Goal: Transaction & Acquisition: Book appointment/travel/reservation

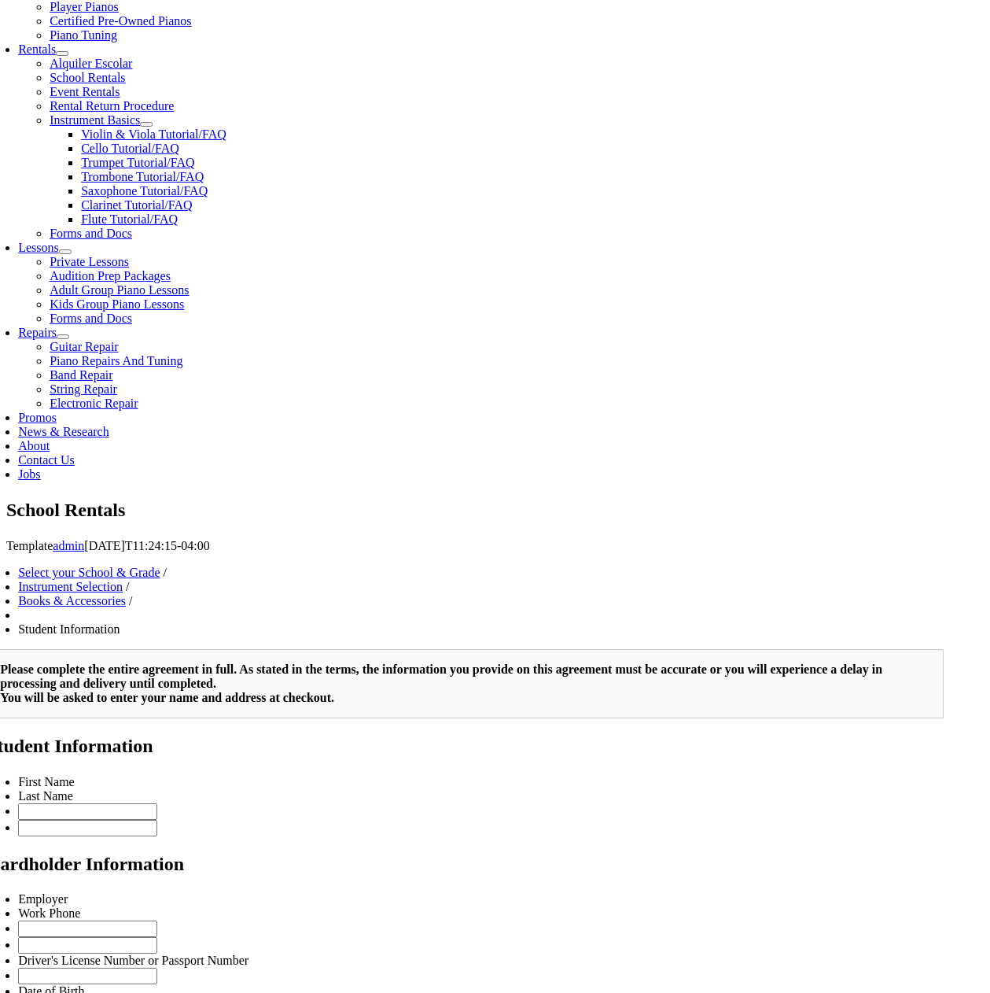
scroll to position [629, 0]
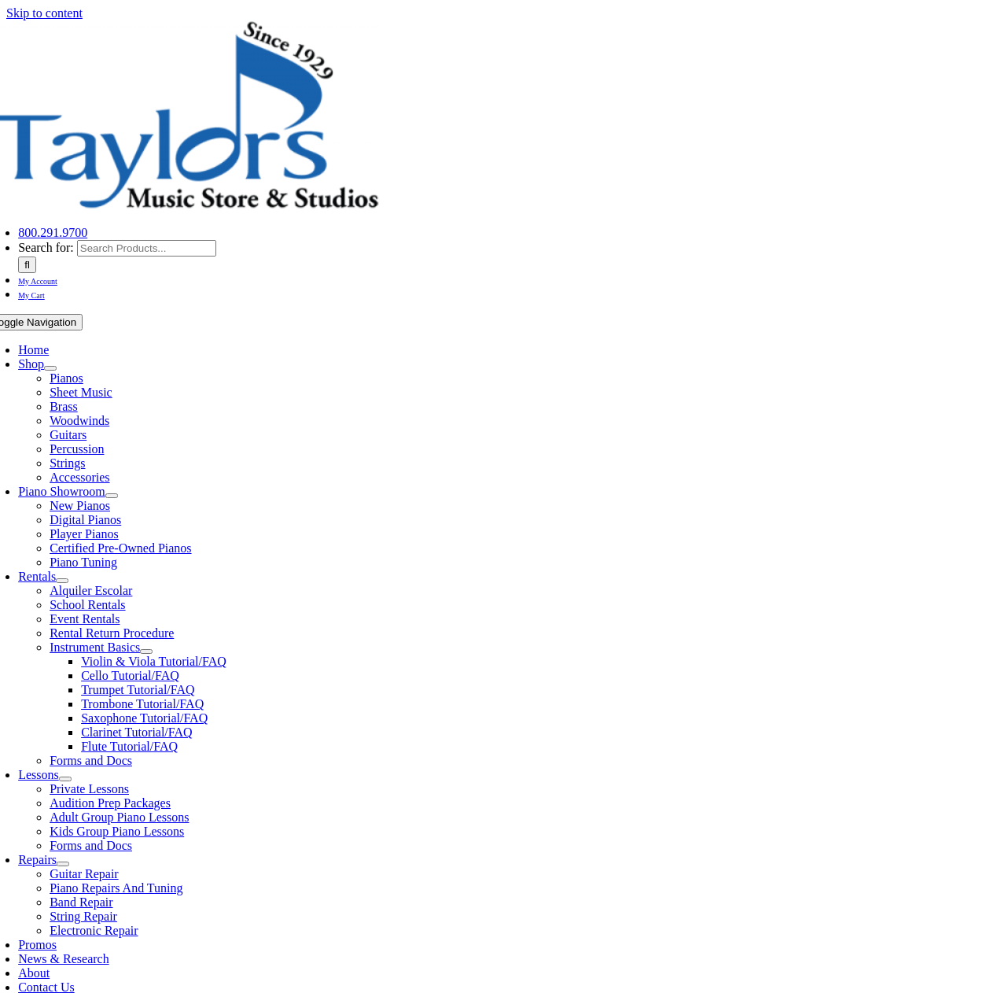
click at [125, 598] on span "School Rentals" at bounding box center [88, 604] width 76 height 13
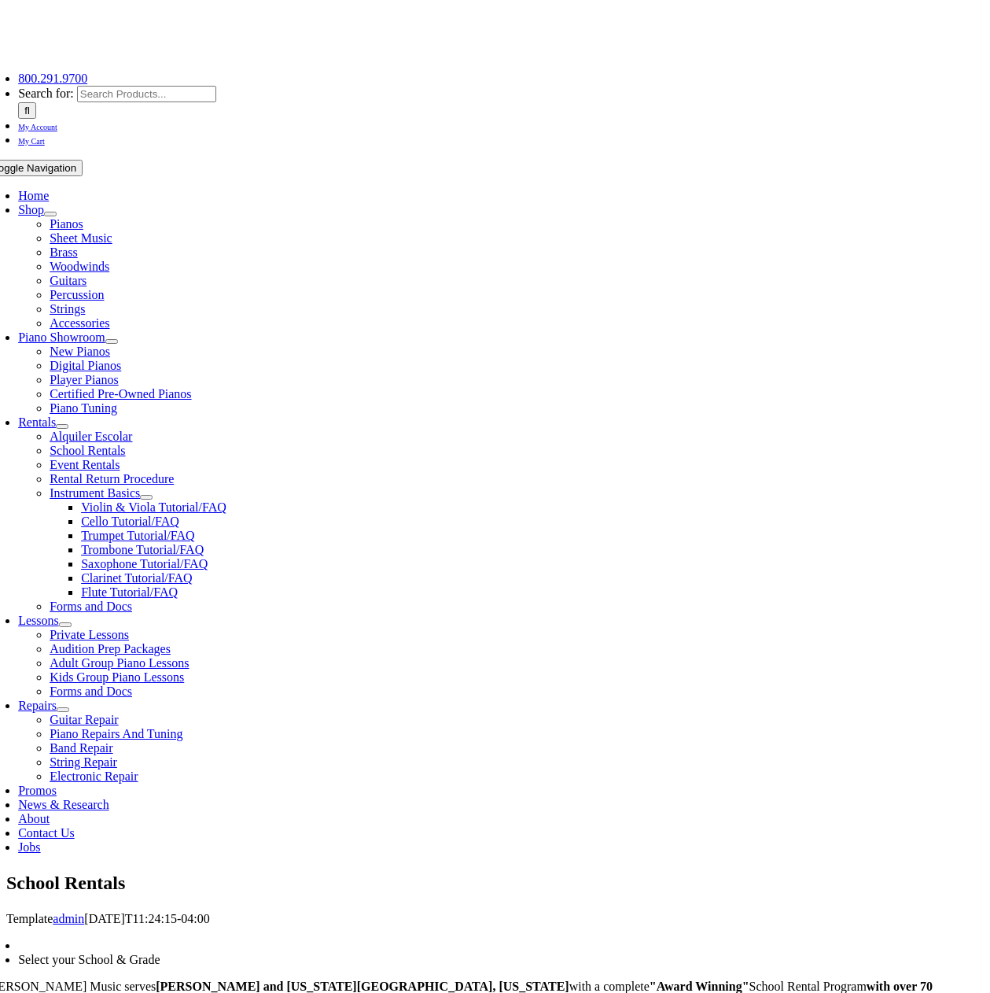
scroll to position [157, 0]
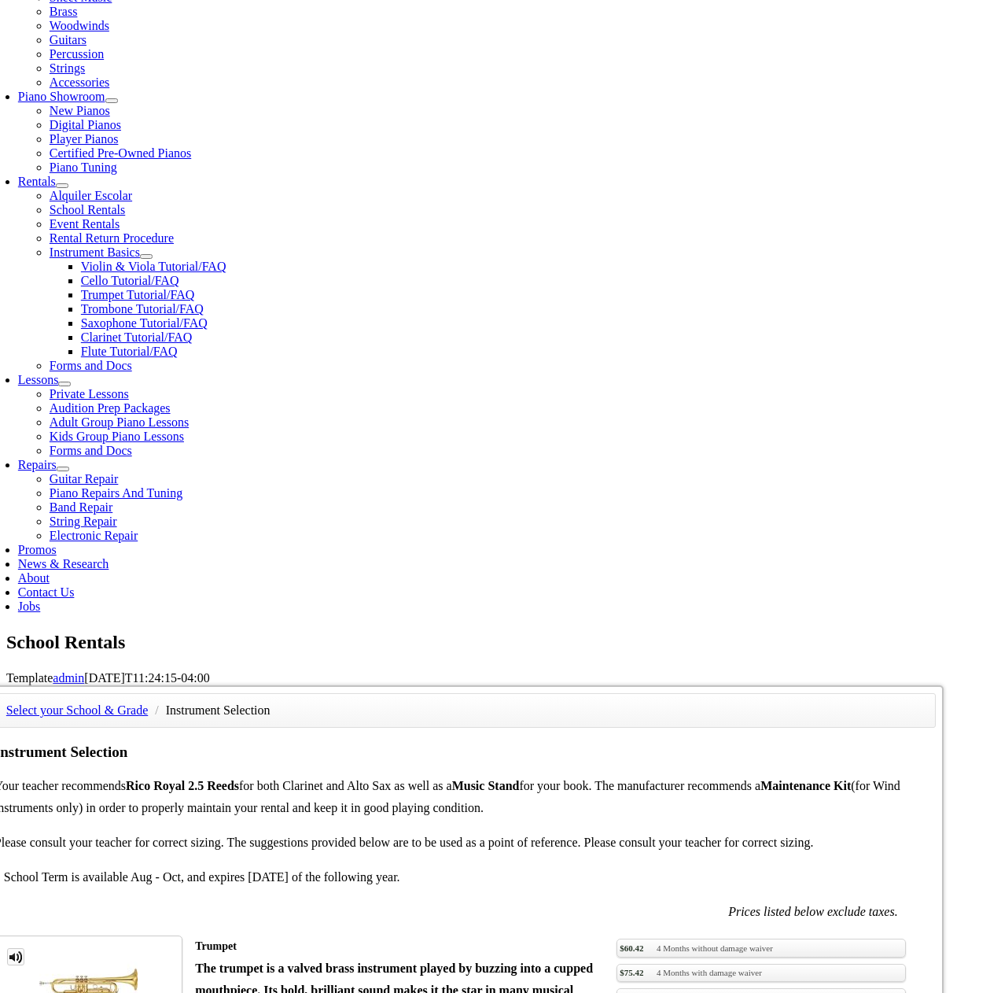
scroll to position [472, 0]
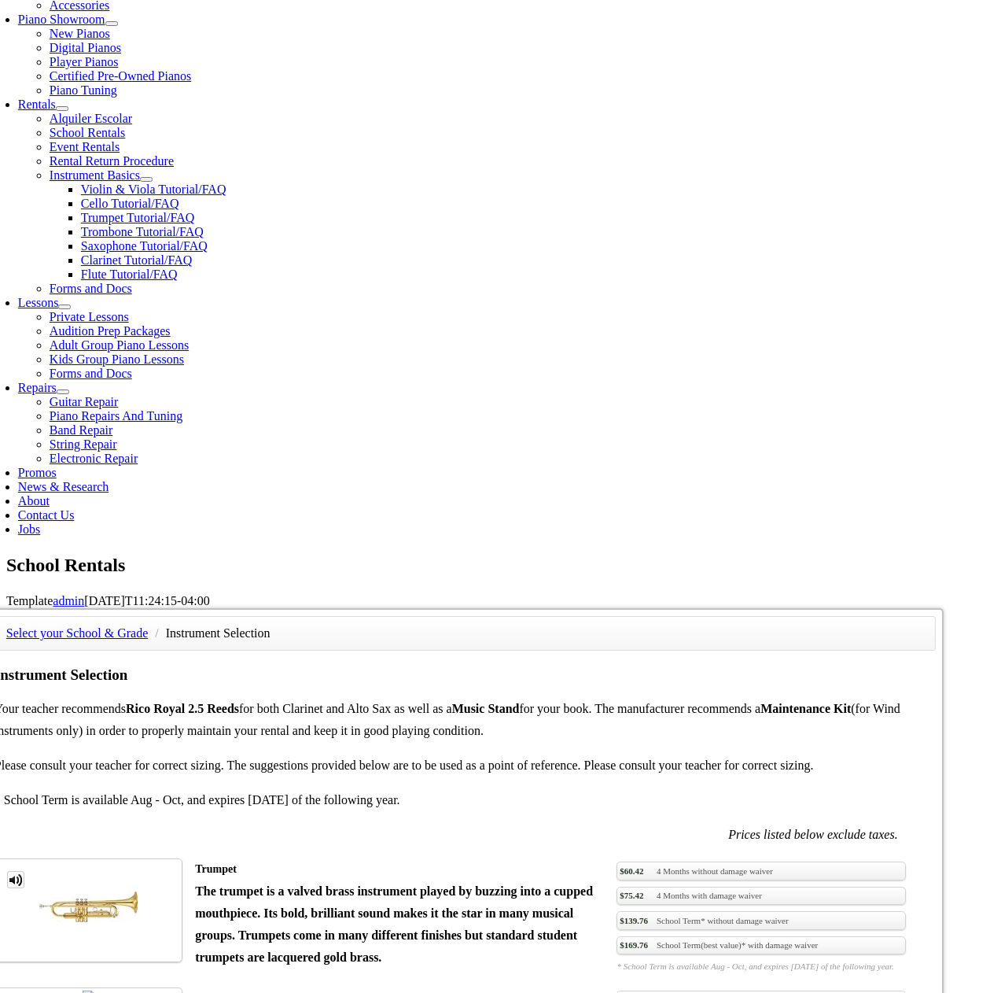
click at [857, 608] on div "Select your School & Grade / Instrument Selection Instrument Selection Your tea…" at bounding box center [465, 608] width 957 height 0
